Goal: Information Seeking & Learning: Learn about a topic

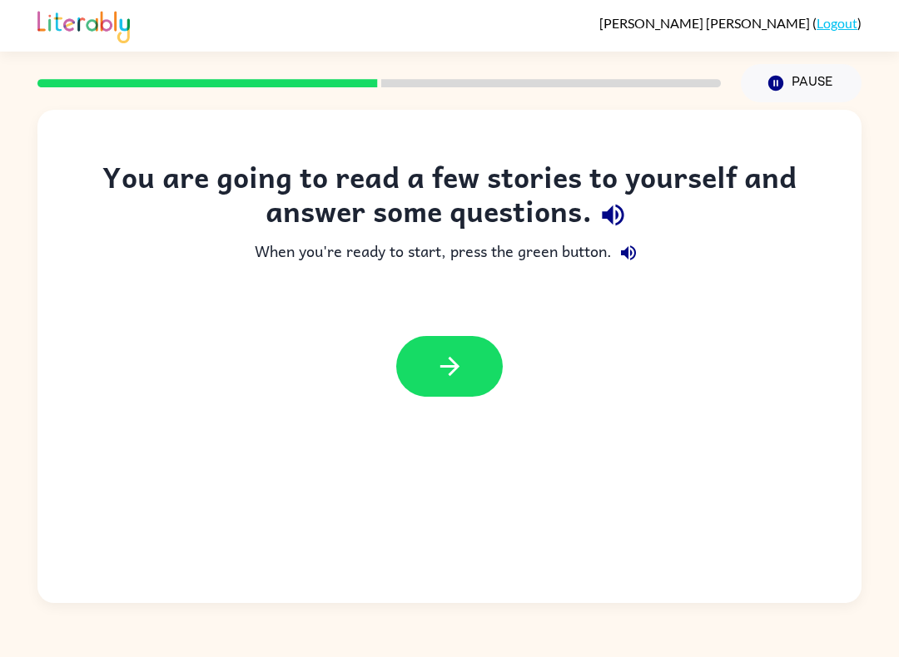
click at [633, 218] on button "button" at bounding box center [613, 215] width 42 height 42
click at [623, 218] on icon "button" at bounding box center [612, 215] width 29 height 29
click at [628, 219] on button "button" at bounding box center [613, 215] width 42 height 42
click at [633, 256] on icon "button" at bounding box center [628, 253] width 20 height 20
click at [474, 340] on button "button" at bounding box center [449, 366] width 107 height 61
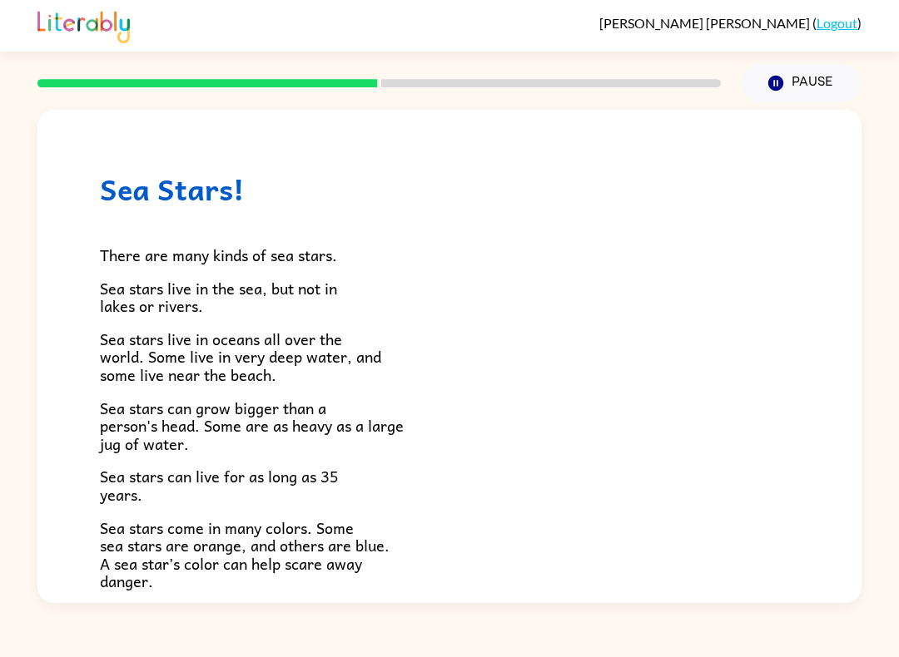
click at [830, 234] on div "Sea Stars! There are many kinds of sea stars. Sea stars live in the sea, but no…" at bounding box center [449, 545] width 824 height 870
click at [109, 173] on h1 "Sea Stars!" at bounding box center [449, 189] width 699 height 34
click at [166, 225] on div "There are many kinds of sea stars. Sea stars live in the sea, but not in lakes …" at bounding box center [449, 554] width 699 height 696
click at [161, 335] on span "Sea stars live in oceans all over the world. Some live in very deep water, and …" at bounding box center [240, 357] width 281 height 60
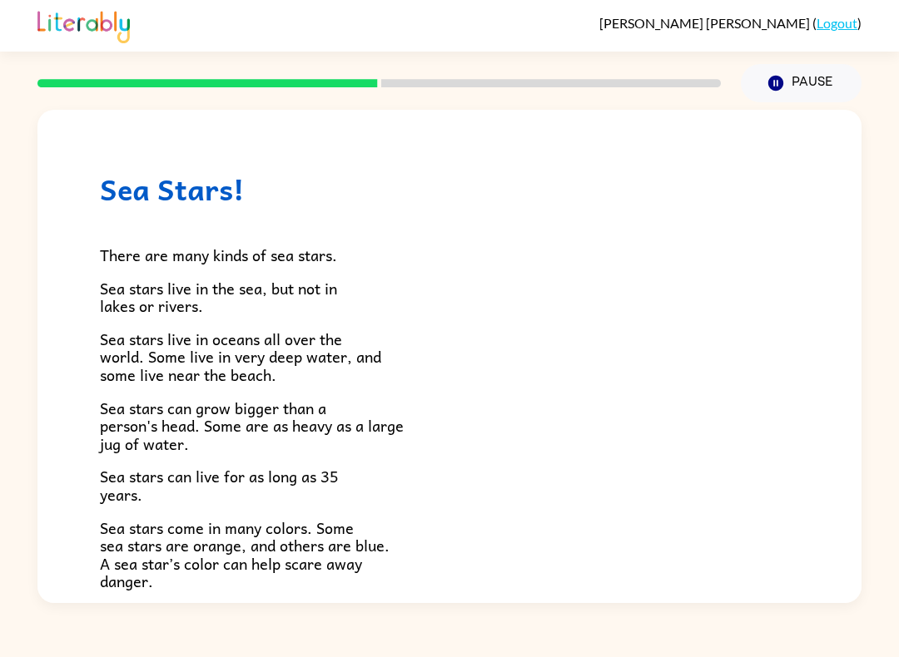
click at [127, 165] on div "Sea Stars! There are many kinds of sea stars. Sea stars live in the sea, but no…" at bounding box center [449, 545] width 824 height 870
click at [224, 209] on div "There are many kinds of sea stars. Sea stars live in the sea, but not in lakes …" at bounding box center [449, 554] width 699 height 696
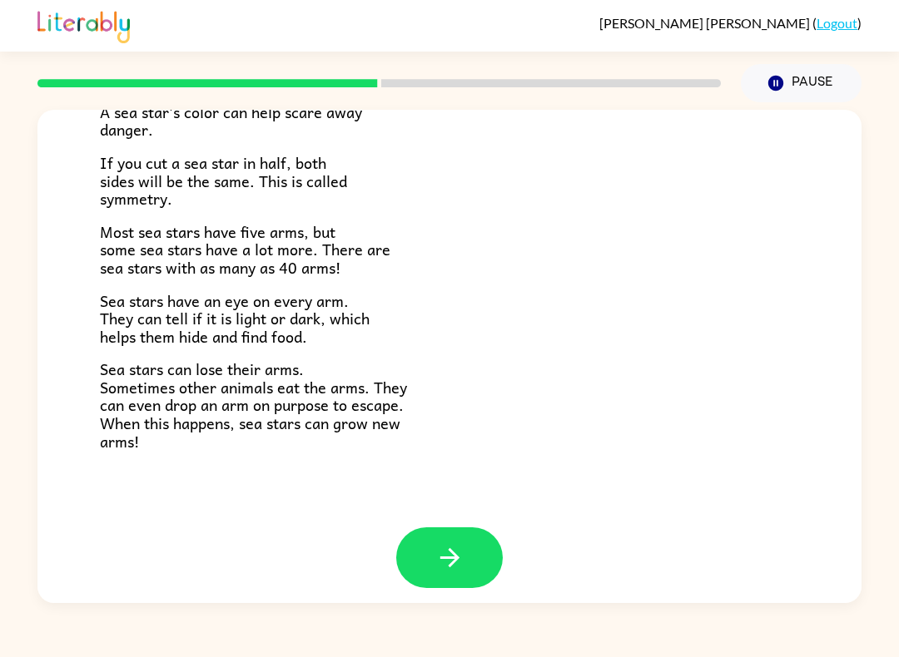
scroll to position [448, 0]
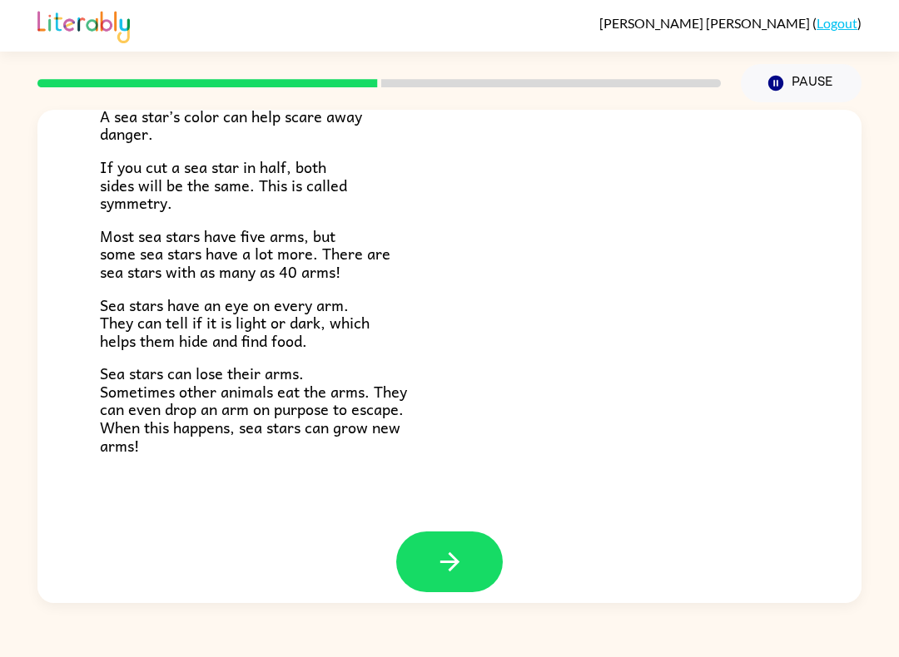
click at [440, 553] on icon "button" at bounding box center [448, 562] width 19 height 19
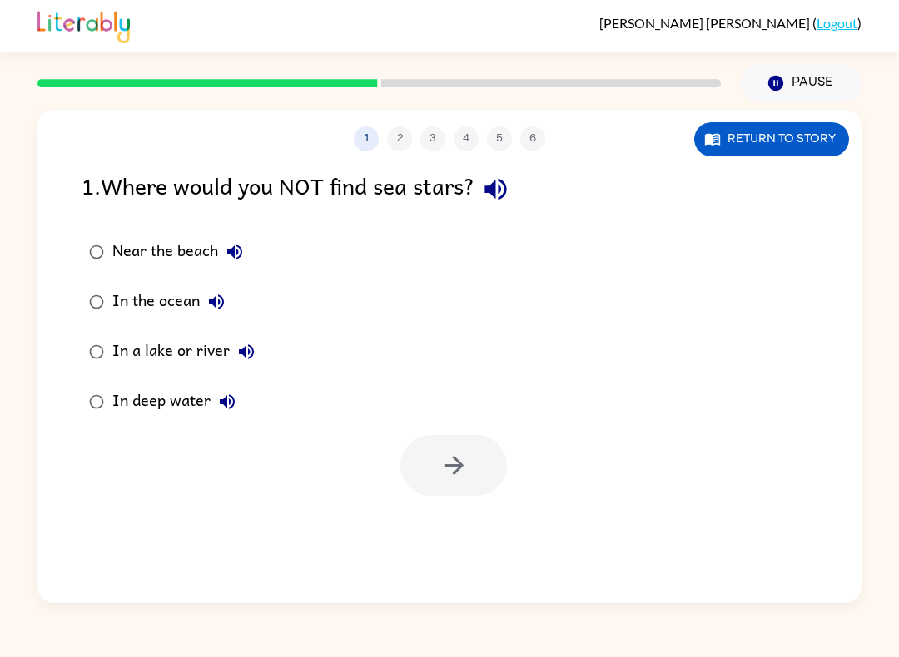
click at [750, 136] on button "Return to story" at bounding box center [771, 139] width 155 height 34
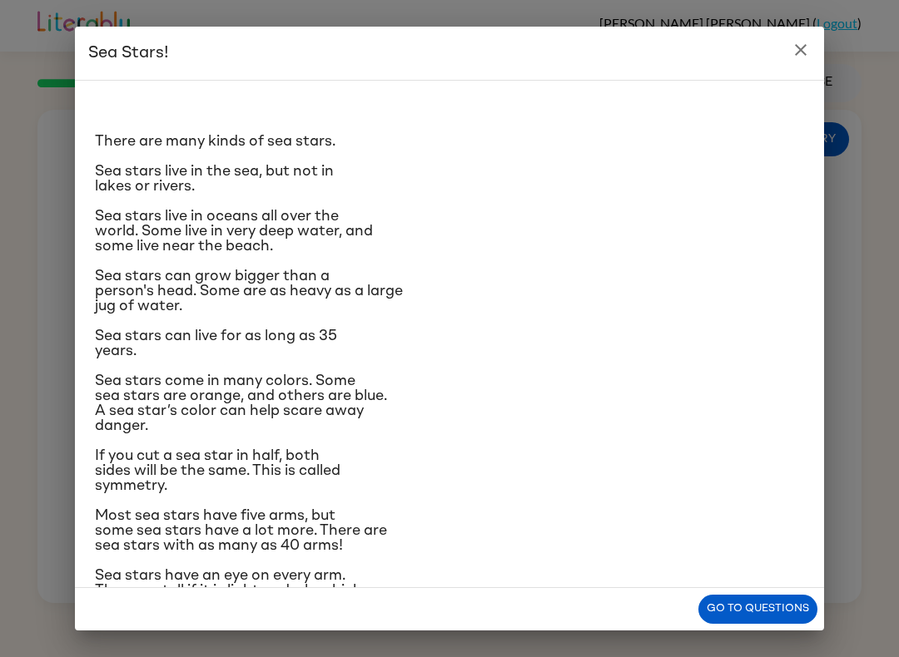
click at [804, 46] on icon "close" at bounding box center [801, 50] width 12 height 12
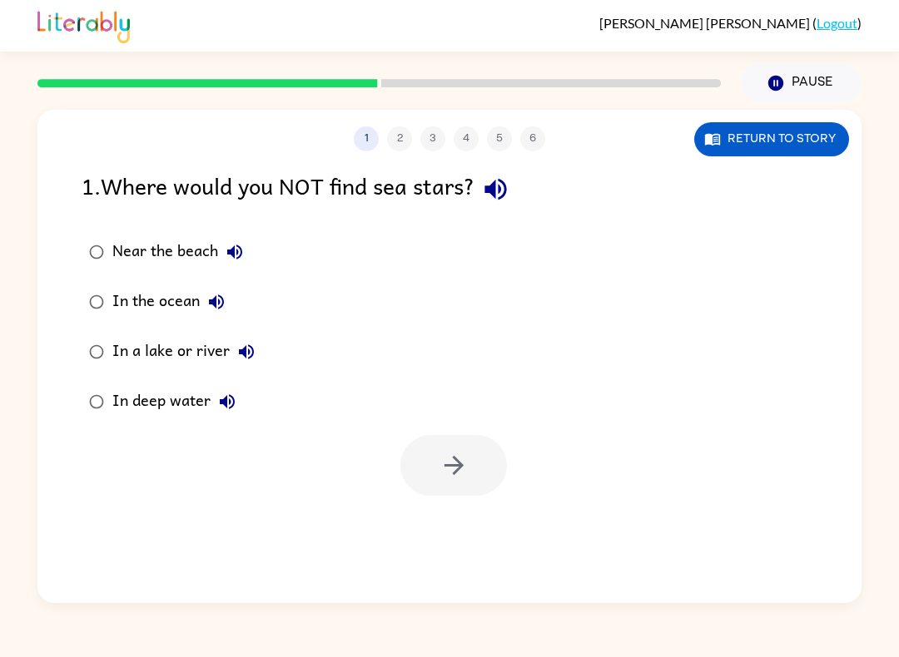
click at [228, 404] on icon "button" at bounding box center [227, 402] width 20 height 20
click at [732, 132] on button "Return to story" at bounding box center [771, 139] width 155 height 34
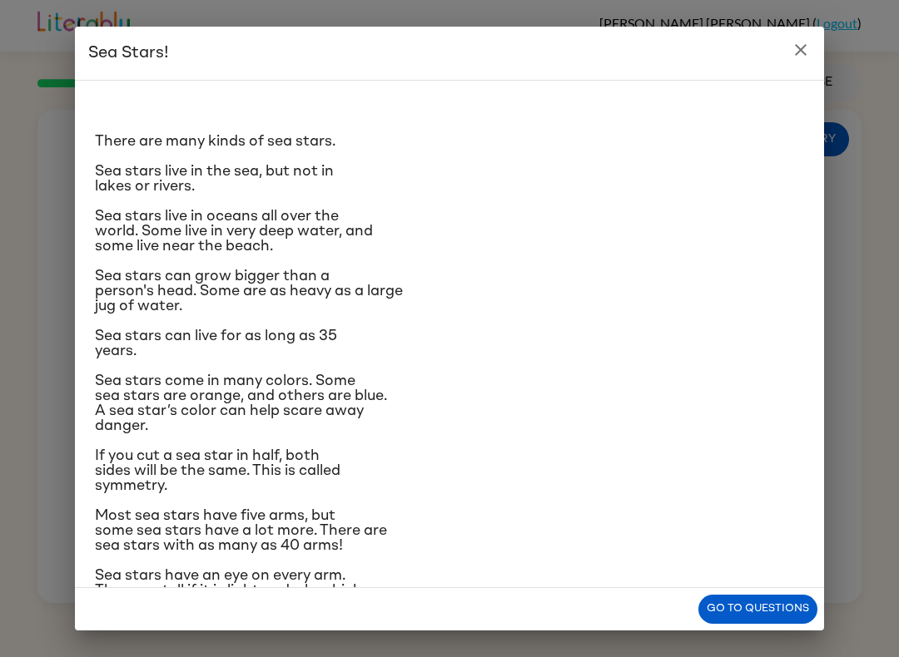
click at [792, 27] on h2 "Sea Stars!" at bounding box center [449, 53] width 749 height 53
click at [792, 36] on button "close" at bounding box center [800, 49] width 33 height 33
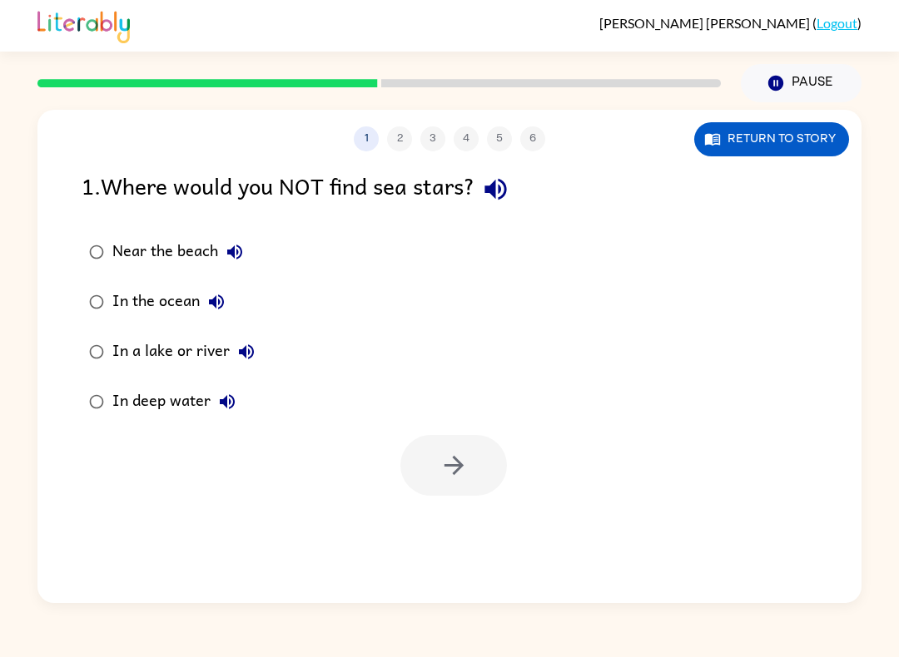
click at [518, 166] on div "1 2 3 4 5 6 Return to story 1 . Where would you NOT find sea stars? Near the be…" at bounding box center [449, 357] width 824 height 494
click at [509, 176] on icon "button" at bounding box center [495, 189] width 29 height 29
click at [225, 245] on icon "button" at bounding box center [235, 252] width 20 height 20
click at [218, 293] on icon "button" at bounding box center [216, 302] width 20 height 20
click at [257, 349] on button "In a lake or river" at bounding box center [246, 351] width 33 height 33
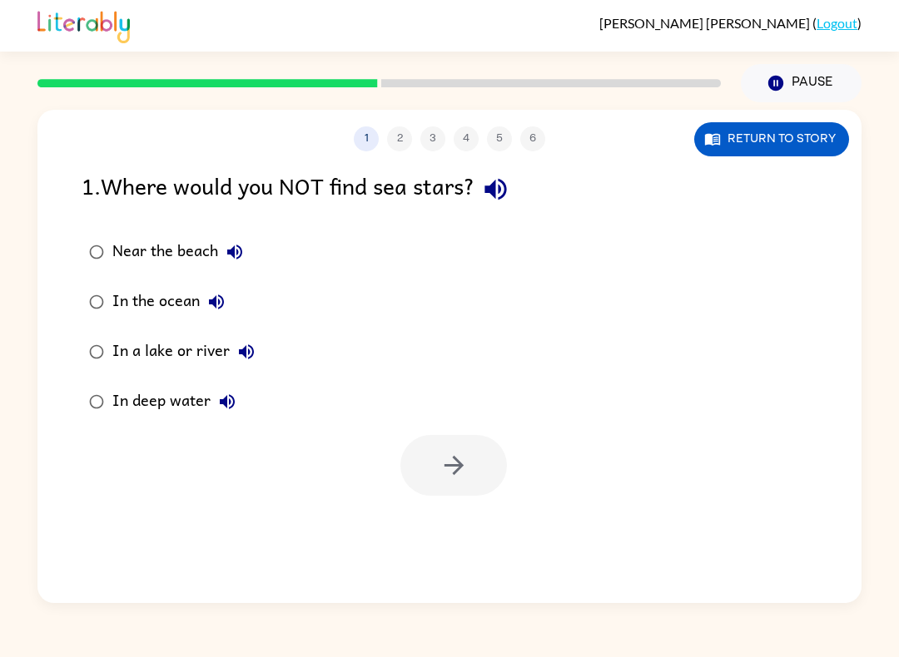
click at [254, 405] on label "In deep water" at bounding box center [171, 402] width 199 height 50
click at [234, 398] on icon "button" at bounding box center [227, 402] width 20 height 20
click at [117, 390] on div "In deep water" at bounding box center [177, 401] width 131 height 33
click at [99, 233] on label "Near the beach" at bounding box center [171, 252] width 199 height 50
click at [108, 241] on label "Near the beach" at bounding box center [171, 252] width 199 height 50
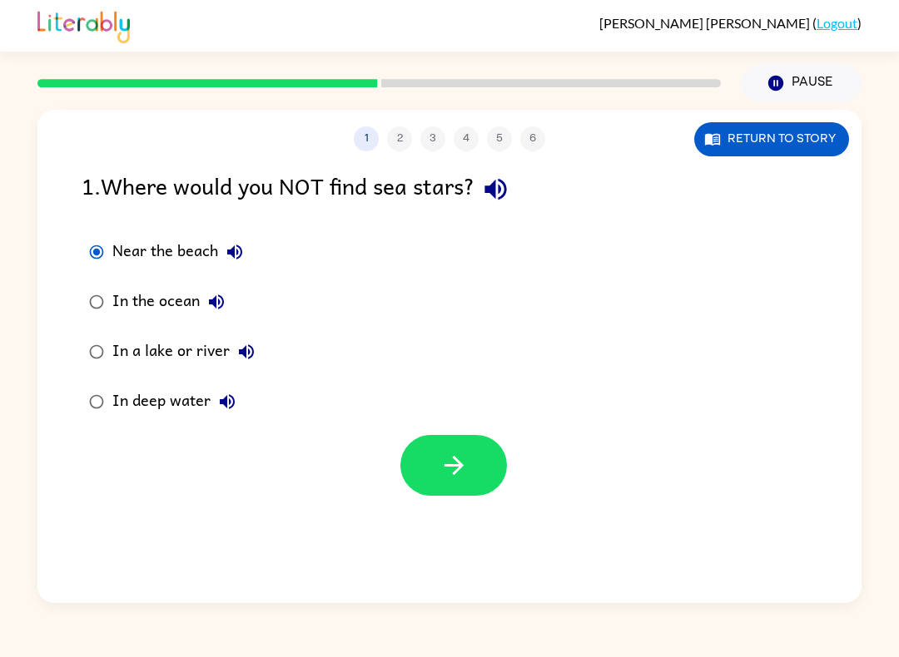
click at [504, 181] on icon "button" at bounding box center [495, 189] width 29 height 29
click at [836, 16] on link "Logout" at bounding box center [836, 23] width 41 height 16
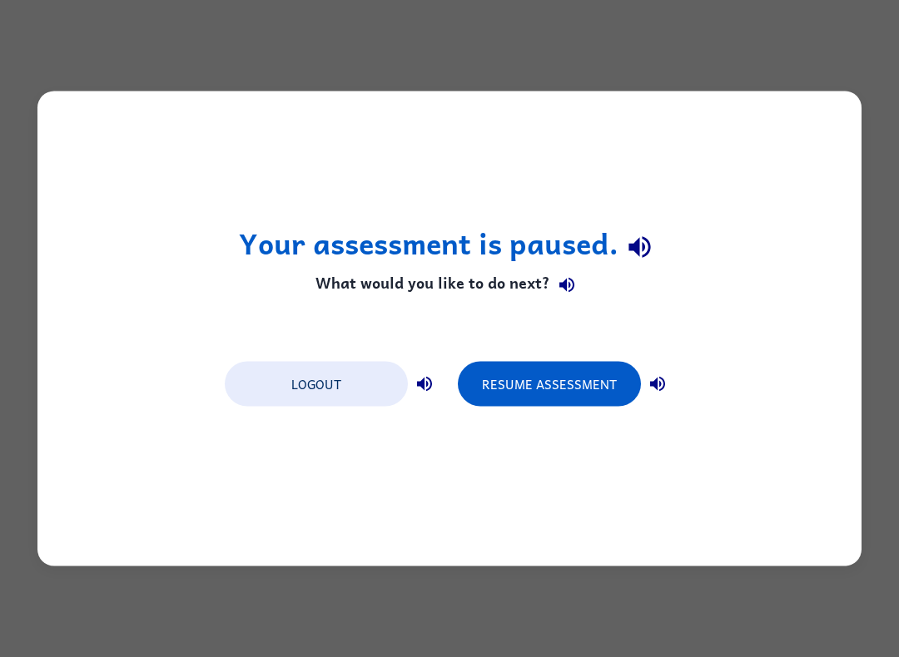
click at [327, 376] on button "Logout" at bounding box center [316, 384] width 183 height 45
